Goal: Find contact information: Find contact information

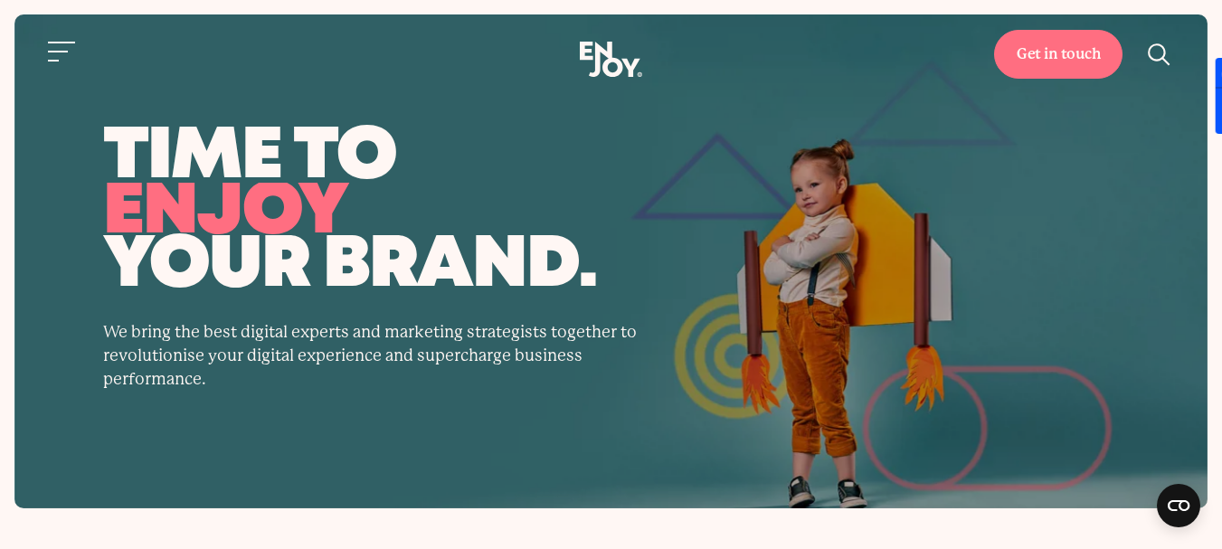
drag, startPoint x: 599, startPoint y: 264, endPoint x: 117, endPoint y: 150, distance: 495.2
click at [117, 150] on h1 "time to transform enjoy grow your brand." at bounding box center [611, 212] width 1016 height 158
click at [72, 160] on div "time to transform enjoy grow your brand. We bring the best digital experts and …" at bounding box center [611, 262] width 1103 height 258
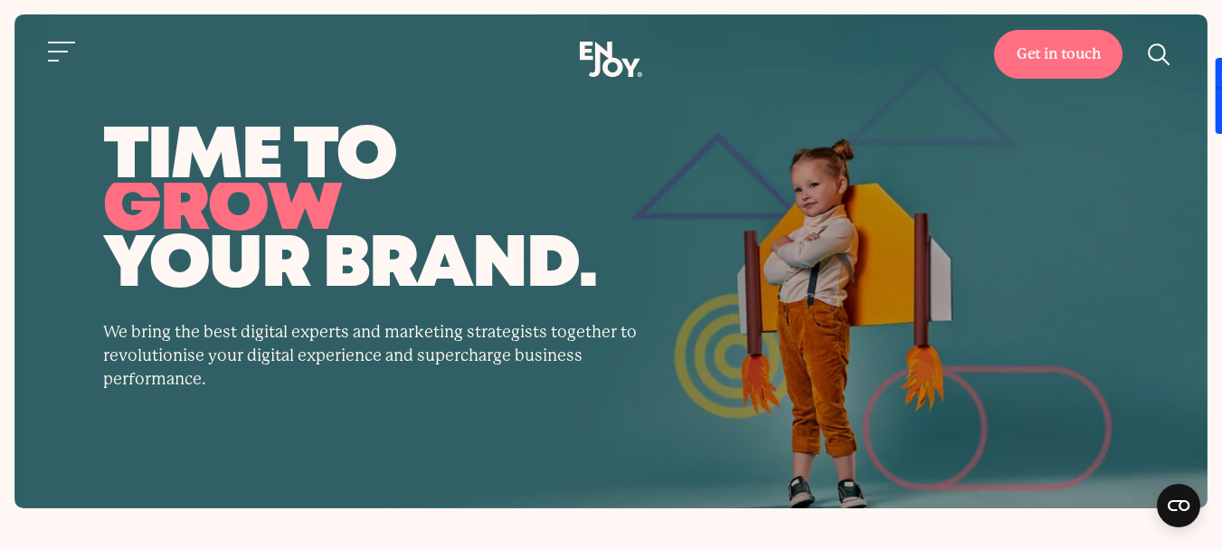
click at [981, 306] on div "time to transform enjoy grow your brand. We bring the best digital experts and …" at bounding box center [611, 262] width 1103 height 258
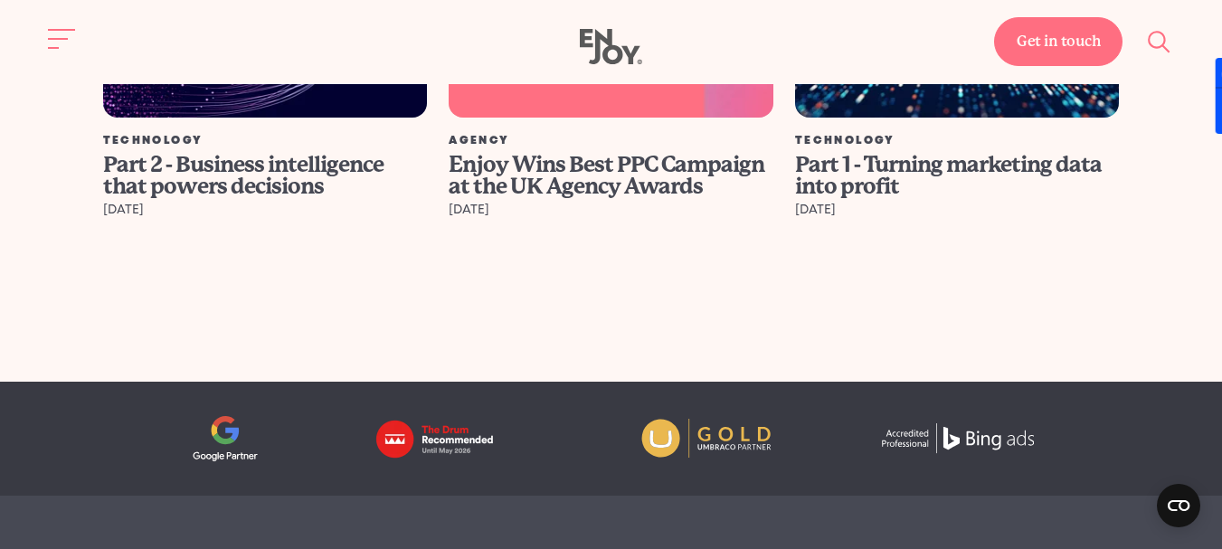
drag, startPoint x: 784, startPoint y: 327, endPoint x: 714, endPoint y: 494, distance: 180.4
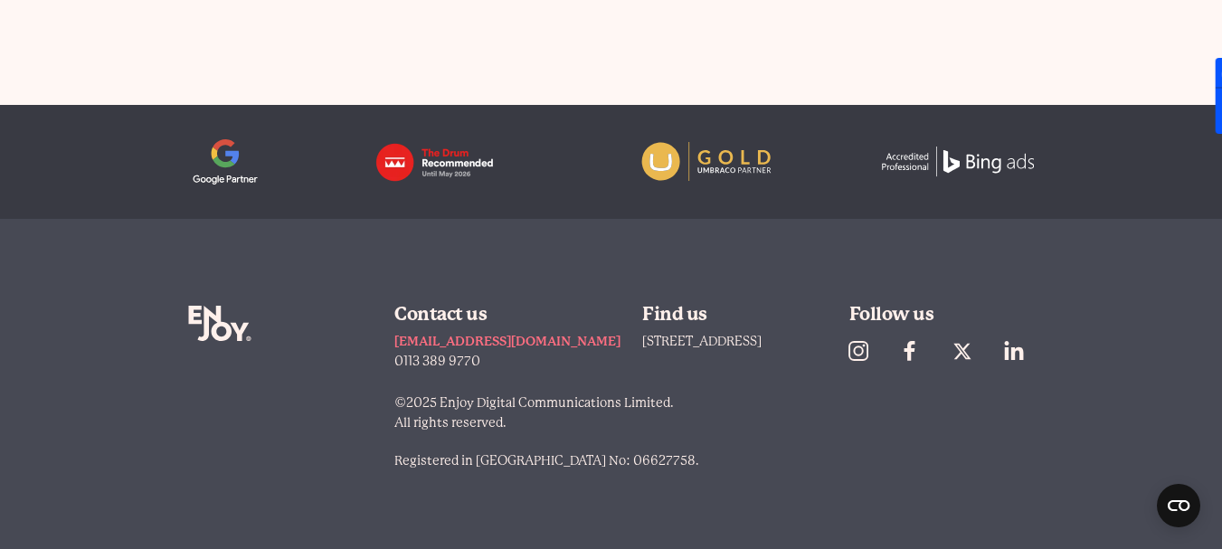
scroll to position [6973, 0]
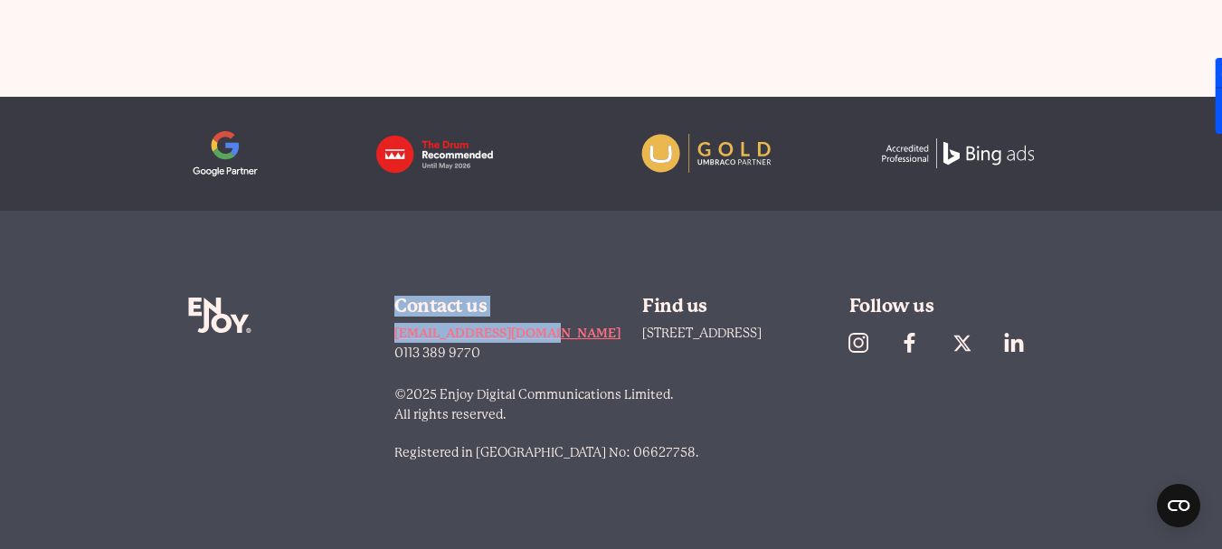
drag, startPoint x: 362, startPoint y: 343, endPoint x: 539, endPoint y: 332, distance: 177.6
click at [539, 332] on div "Enjoy Digital Contact us hello@enjoy-digital.co.uk 0113 389 9770 Find us 23 The…" at bounding box center [611, 380] width 846 height 338
click at [287, 373] on div "Enjoy Digital" at bounding box center [280, 388] width 185 height 183
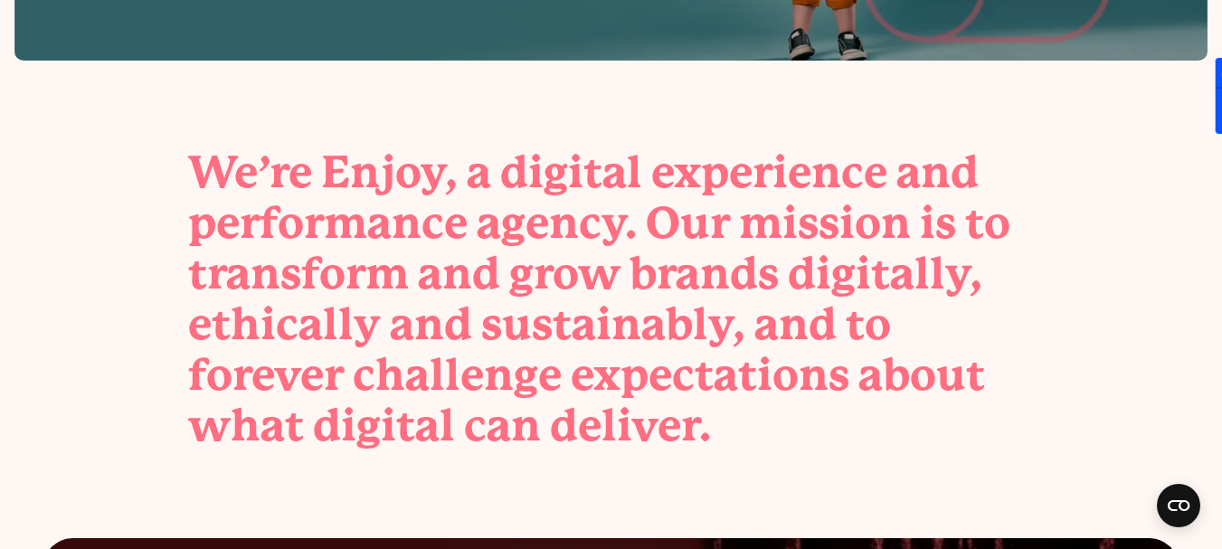
scroll to position [0, 0]
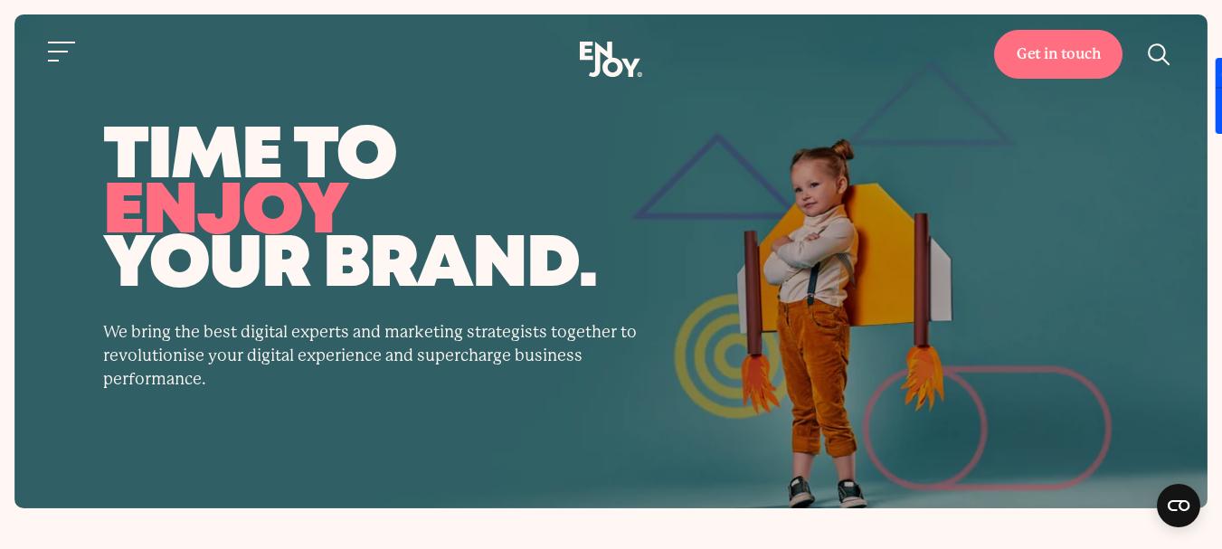
drag, startPoint x: 880, startPoint y: 490, endPoint x: 952, endPoint y: 99, distance: 397.3
click at [1050, 61] on link "Get in touch" at bounding box center [1058, 54] width 128 height 49
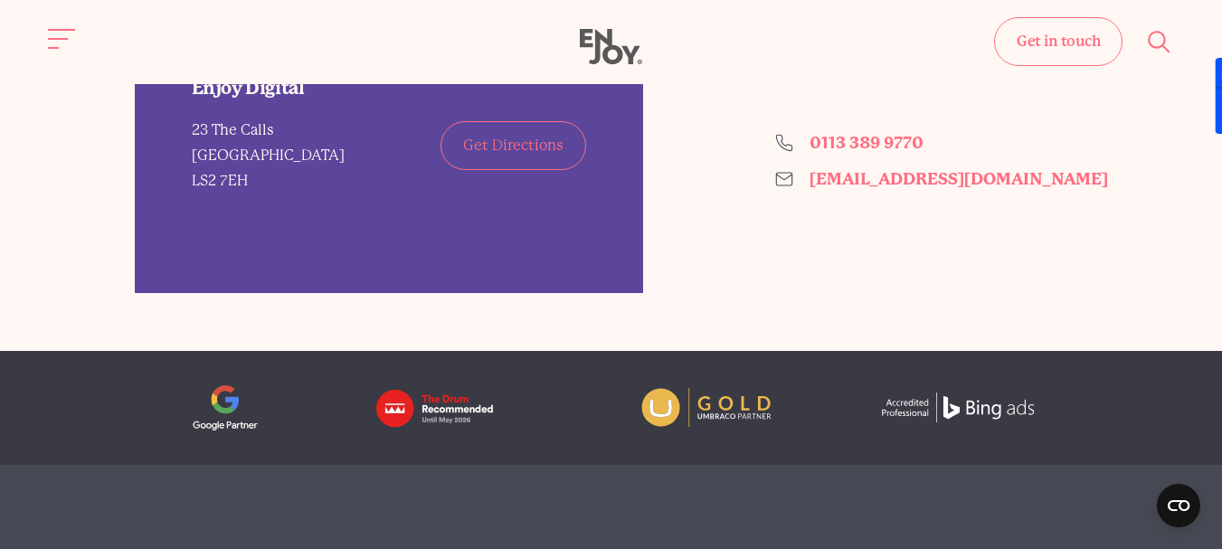
scroll to position [1628, 0]
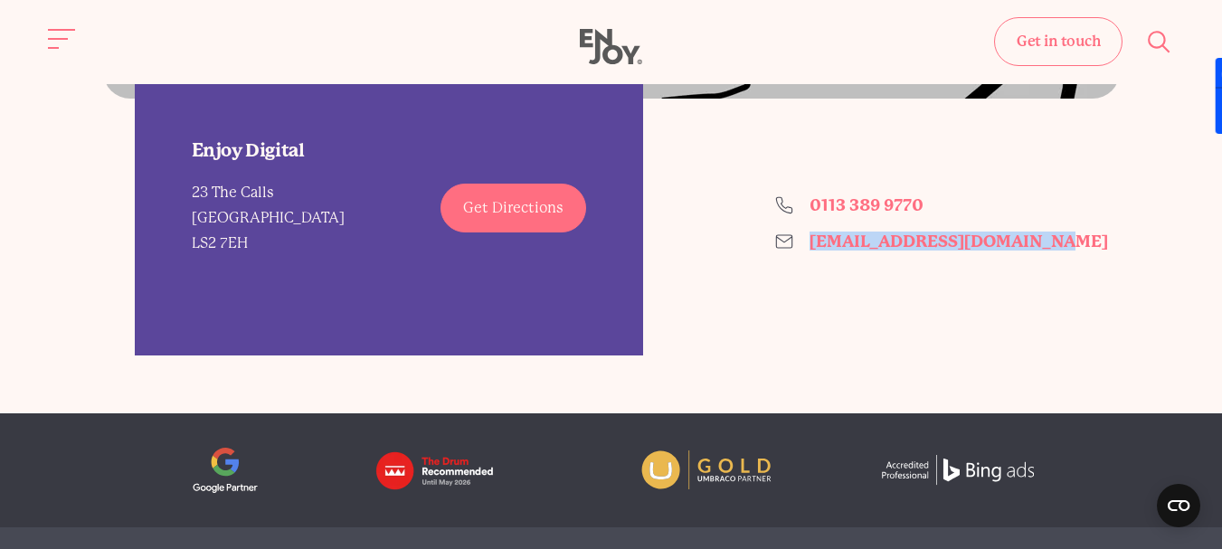
drag, startPoint x: 1027, startPoint y: 247, endPoint x: 812, endPoint y: 257, distance: 215.4
click at [812, 257] on div "Enjoy Digital [STREET_ADDRESS] Get Directions 0113 389 9770 [EMAIL_ADDRESS][DOM…" at bounding box center [611, 227] width 1016 height 257
copy link "[EMAIL_ADDRESS][DOMAIN_NAME]"
